Goal: Task Accomplishment & Management: Manage account settings

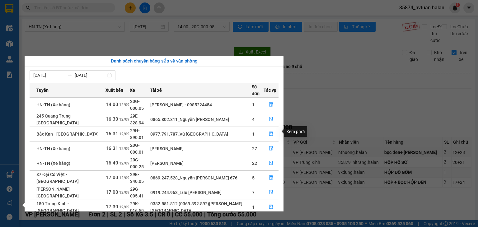
scroll to position [72, 0]
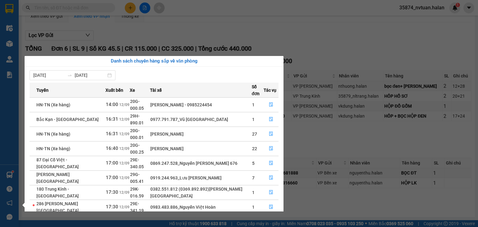
click at [310, 126] on section "Kết quả tìm kiếm ( 0 ) Bộ lọc No Data 35874_nvtuan.halan 1 Điều hành xe Kho hàn…" at bounding box center [239, 113] width 478 height 227
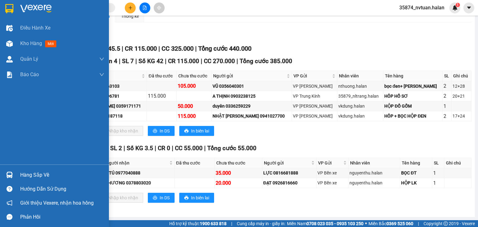
drag, startPoint x: 28, startPoint y: 171, endPoint x: 49, endPoint y: 173, distance: 20.9
click at [30, 172] on div "Hàng sắp về" at bounding box center [62, 174] width 84 height 9
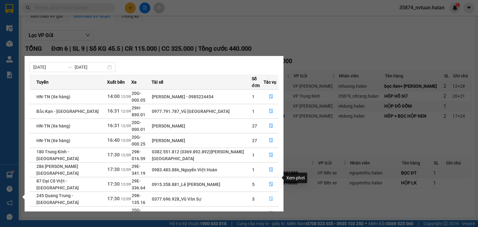
scroll to position [39, 0]
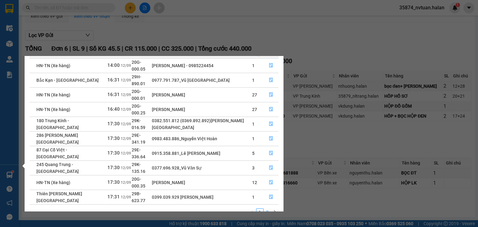
click at [267, 209] on link "2" at bounding box center [267, 212] width 7 height 7
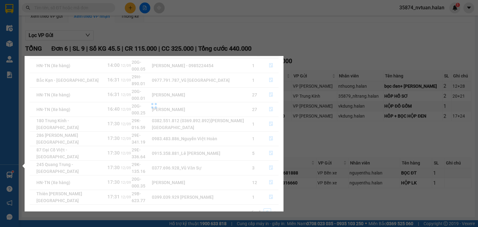
scroll to position [0, 0]
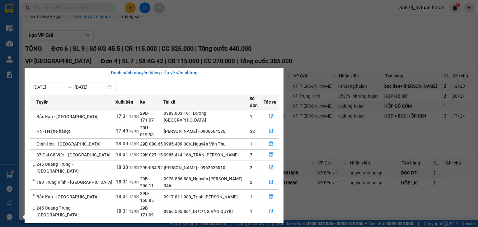
click at [257, 223] on link "1" at bounding box center [259, 226] width 7 height 7
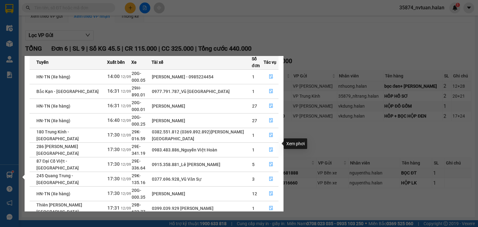
scroll to position [31, 0]
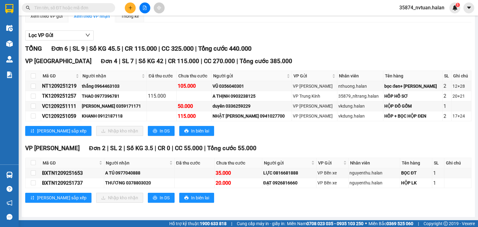
drag, startPoint x: 319, startPoint y: 140, endPoint x: 245, endPoint y: 152, distance: 75.2
click at [319, 141] on section "Kết quả tìm kiếm ( 0 ) Bộ lọc No Data 35874_nvtuan.halan 1 Điều hành xe Kho hàn…" at bounding box center [239, 113] width 478 height 227
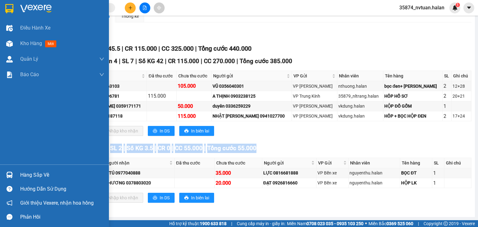
click at [11, 175] on img at bounding box center [9, 175] width 7 height 7
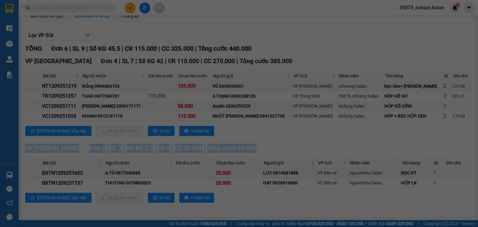
scroll to position [10, 0]
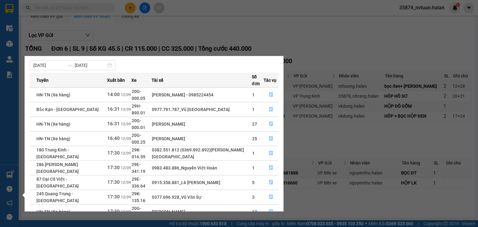
click at [300, 137] on section "Kết quả tìm kiếm ( 0 ) Bộ lọc No Data 35874_nvtuan.halan 1 Điều hành xe Kho hàn…" at bounding box center [239, 113] width 478 height 227
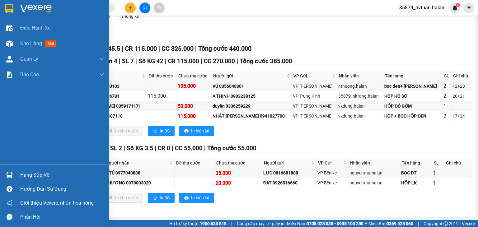
drag, startPoint x: 13, startPoint y: 174, endPoint x: 16, endPoint y: 172, distance: 3.7
click at [14, 174] on div at bounding box center [9, 174] width 11 height 11
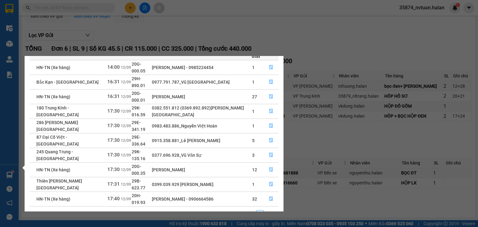
scroll to position [39, 0]
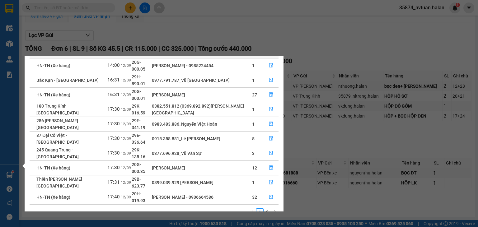
drag, startPoint x: 183, startPoint y: 16, endPoint x: 62, endPoint y: 20, distance: 120.7
click at [179, 17] on section "Kết quả tìm kiếm ( 0 ) Bộ lọc No Data 35874_nvtuan.halan 1 Điều hành xe Kho hàn…" at bounding box center [239, 113] width 478 height 227
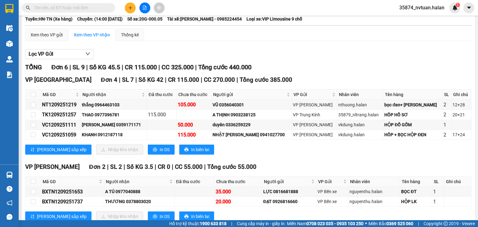
scroll to position [0, 0]
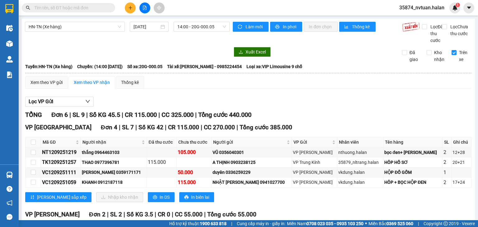
click at [78, 6] on input "text" at bounding box center [70, 7] width 73 height 7
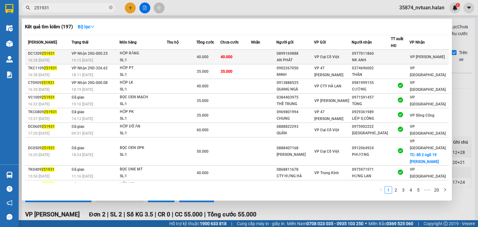
type input "251931"
click at [250, 58] on td "40.000" at bounding box center [235, 57] width 31 height 15
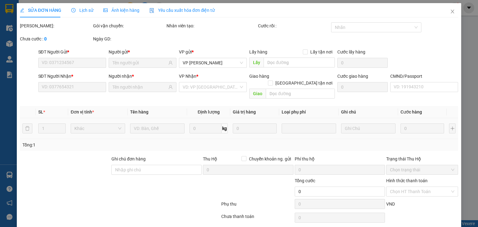
type input "0899169888"
type input "AN PHÁT"
type input "0977011860"
type input "NK ANH"
type input "40.000"
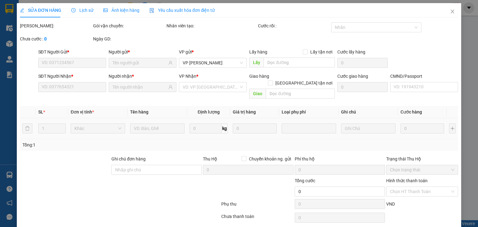
type input "40.000"
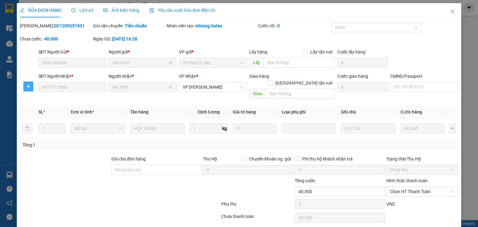
click at [28, 84] on icon "plus" at bounding box center [28, 86] width 5 height 5
click at [36, 99] on span "Chuyển kho" at bounding box center [39, 98] width 25 height 7
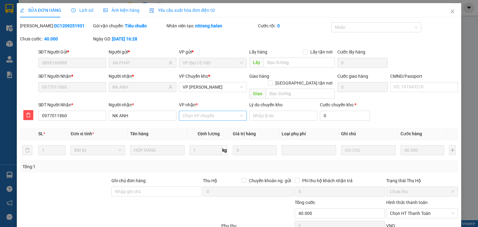
click at [188, 111] on input "VP nhận *" at bounding box center [211, 115] width 56 height 9
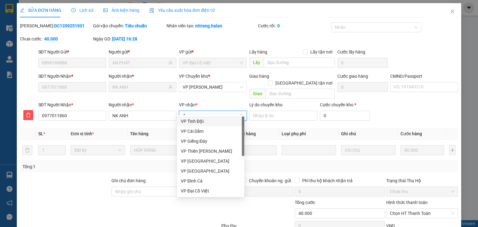
type input "dt"
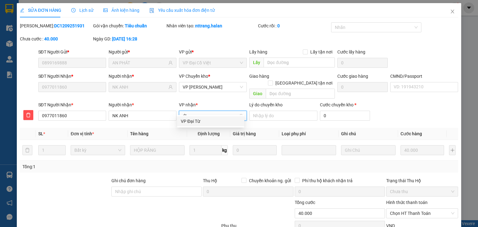
click at [188, 121] on div "VP Đại Từ" at bounding box center [211, 121] width 60 height 7
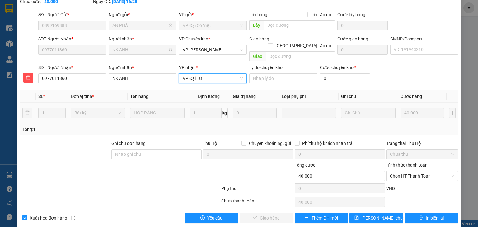
scroll to position [38, 0]
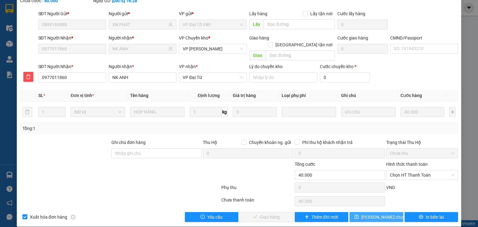
click at [364, 214] on span "[PERSON_NAME] chuyển hoàn" at bounding box center [390, 217] width 59 height 7
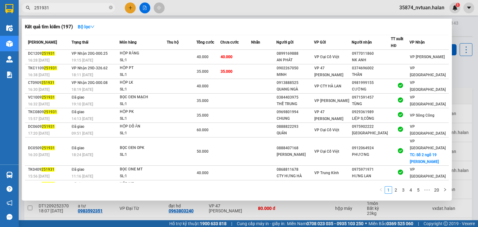
click at [77, 8] on input "251931" at bounding box center [70, 7] width 73 height 7
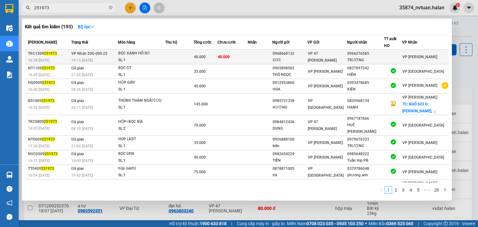
type input "251973"
click at [158, 55] on div "BỌC XANH HỒ SƠ" at bounding box center [141, 53] width 47 height 7
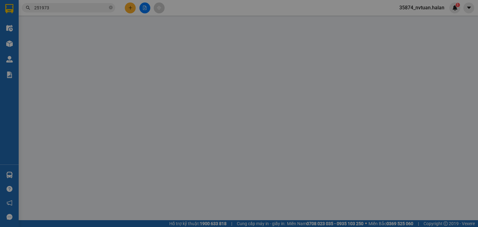
type input "0968668132"
type input "ĐỨC"
type input "0966276585"
type input "TRƯỜNG"
type input "40.000"
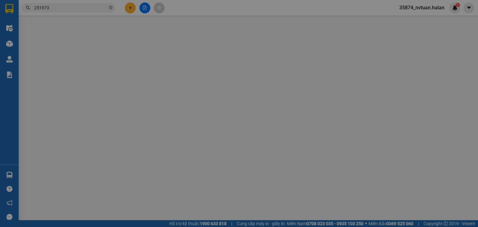
type input "40.000"
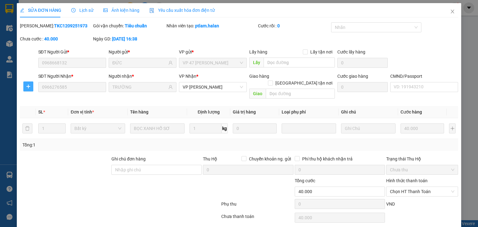
click at [27, 85] on icon "plus" at bounding box center [28, 86] width 5 height 5
click at [36, 101] on span "Chuyển kho" at bounding box center [39, 98] width 25 height 7
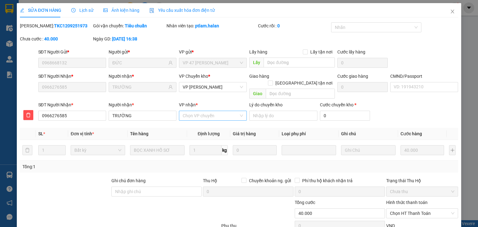
click at [189, 111] on input "VP nhận *" at bounding box center [211, 115] width 56 height 9
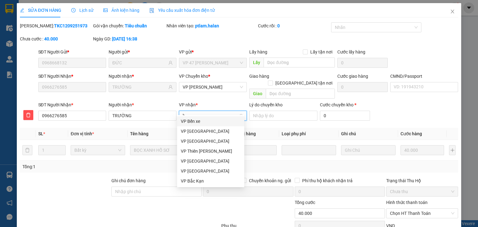
type input "bk"
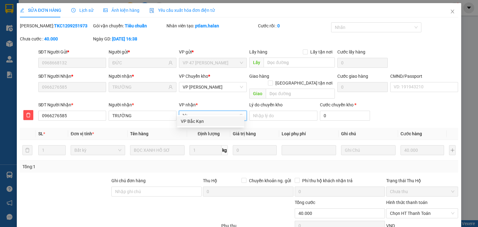
click at [191, 120] on div "VP Bắc Kạn" at bounding box center [211, 121] width 60 height 7
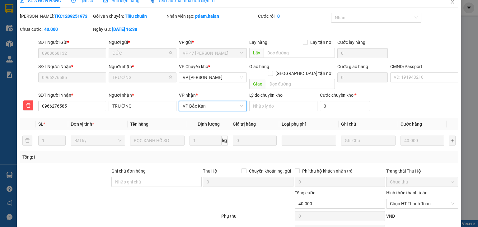
scroll to position [38, 0]
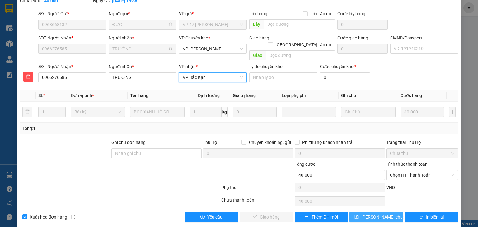
click at [362, 214] on span "[PERSON_NAME] chuyển hoàn" at bounding box center [390, 217] width 59 height 7
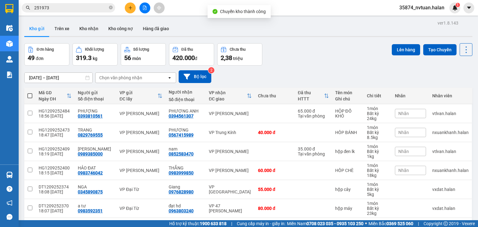
click at [76, 8] on input "251973" at bounding box center [70, 7] width 73 height 7
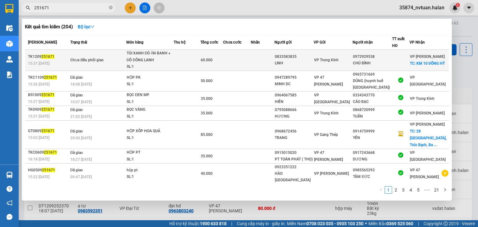
type input "251671"
click at [236, 61] on td at bounding box center [237, 60] width 28 height 21
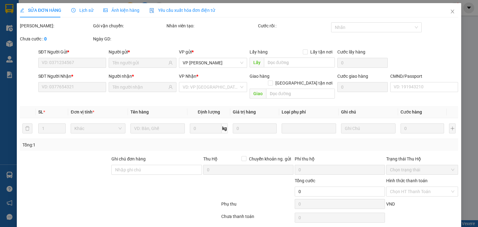
type input "0833583835"
type input "LINH"
type input "0972929538"
type input "CHÚ BÌNH"
checkbox input "true"
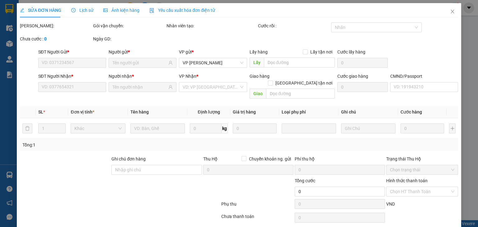
type input "KM 10 ĐỒNG HỶ"
type input "20.000"
type input "60.000"
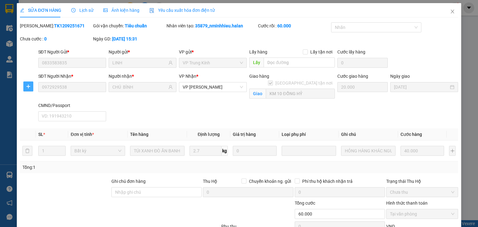
click at [26, 86] on icon "plus" at bounding box center [28, 86] width 5 height 5
click at [42, 99] on span "Chuyển kho" at bounding box center [39, 98] width 25 height 7
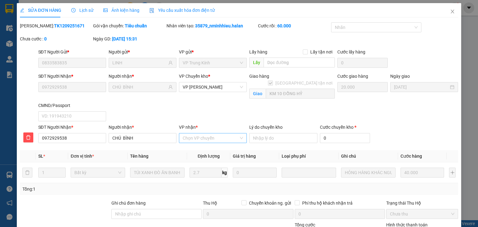
click at [202, 140] on input "VP nhận *" at bounding box center [211, 137] width 56 height 9
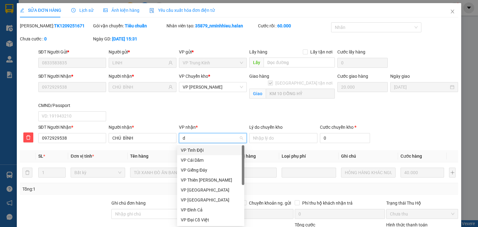
type input "dc"
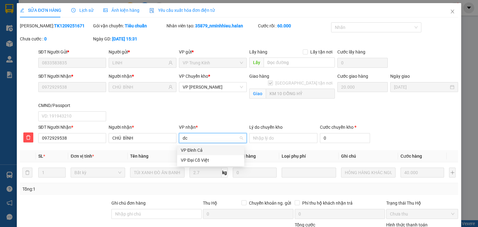
click at [205, 150] on div "VP Đình Cả" at bounding box center [211, 150] width 60 height 7
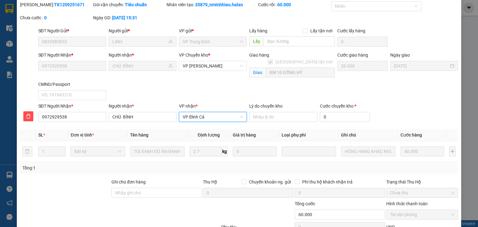
scroll to position [67, 0]
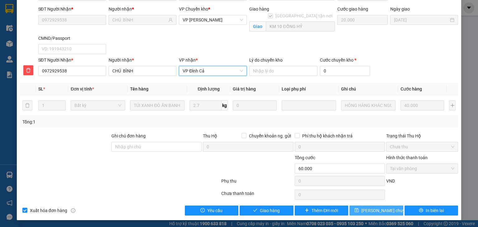
click at [373, 211] on span "[PERSON_NAME] chuyển hoàn" at bounding box center [390, 210] width 59 height 7
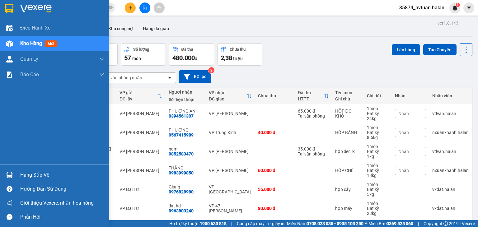
click at [33, 174] on div "Hàng sắp về" at bounding box center [62, 174] width 84 height 9
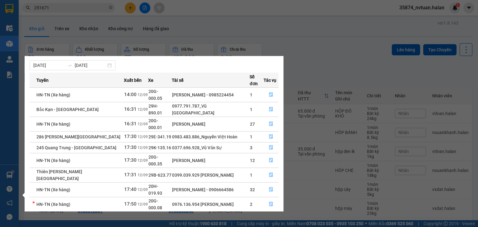
click at [266, 227] on link "2" at bounding box center [267, 230] width 7 height 7
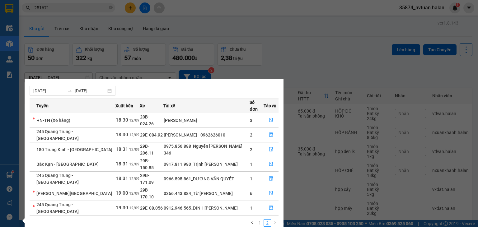
scroll to position [0, 0]
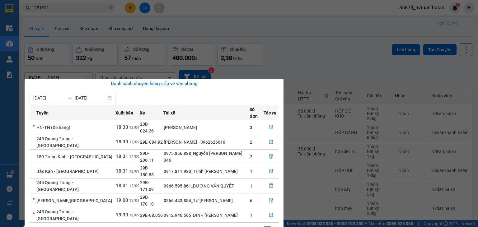
click at [260, 227] on link "1" at bounding box center [259, 230] width 7 height 7
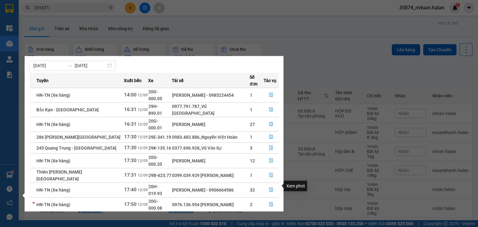
scroll to position [10, 0]
click at [269, 227] on link "2" at bounding box center [267, 230] width 7 height 7
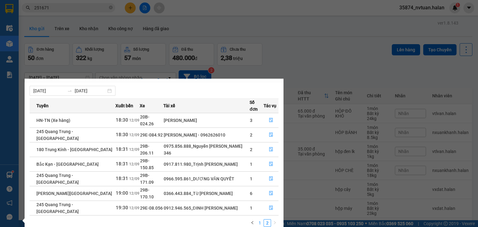
scroll to position [0, 0]
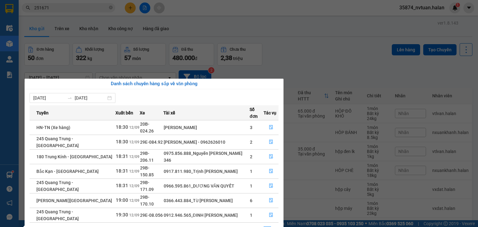
click at [260, 227] on link "1" at bounding box center [259, 230] width 7 height 7
